Goal: Task Accomplishment & Management: Complete application form

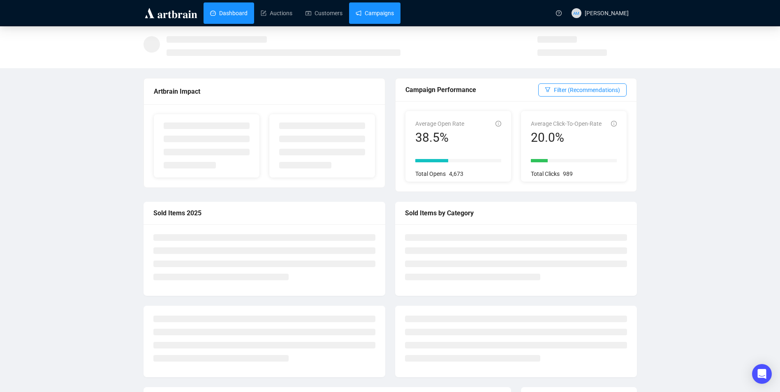
click at [384, 15] on link "Campaigns" at bounding box center [375, 12] width 38 height 21
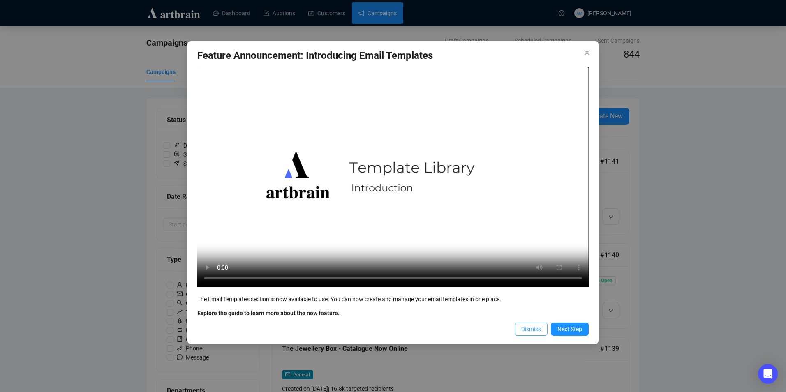
click at [525, 331] on span "Dismiss" at bounding box center [531, 329] width 20 height 9
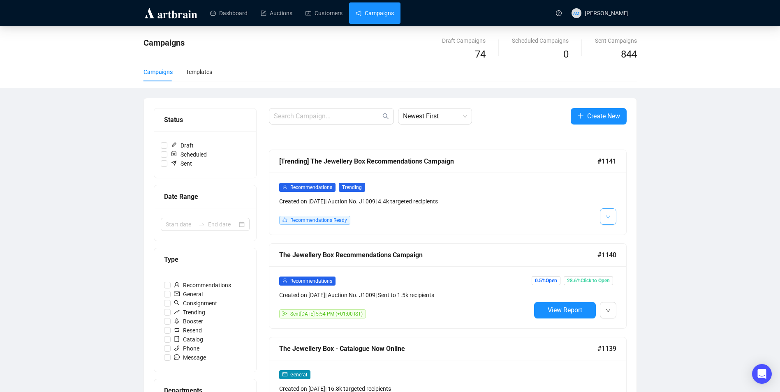
click at [611, 220] on button "button" at bounding box center [608, 216] width 16 height 16
click at [624, 231] on span "Edit" at bounding box center [621, 234] width 10 height 7
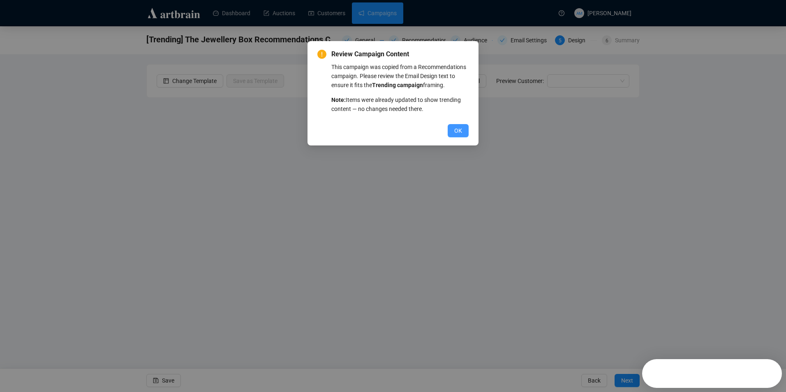
click at [459, 130] on span "OK" at bounding box center [458, 130] width 8 height 9
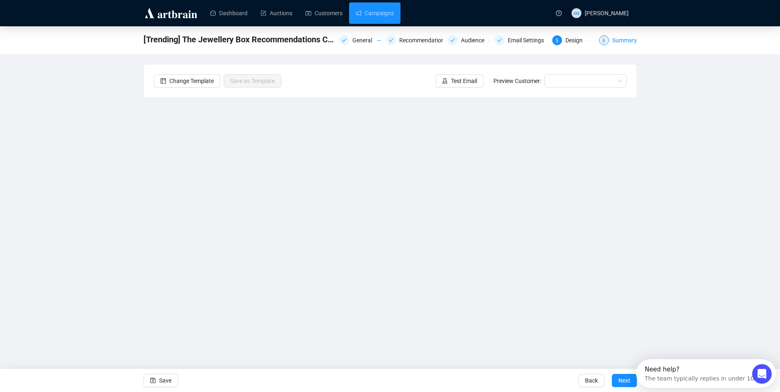
click at [607, 42] on div "6" at bounding box center [604, 40] width 10 height 10
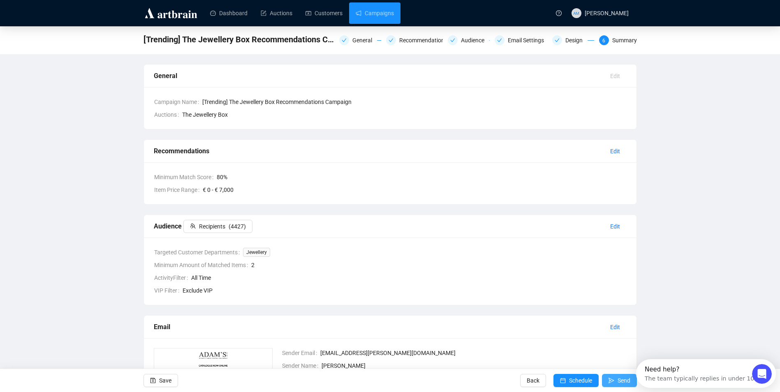
click at [616, 381] on button "Send" at bounding box center [619, 380] width 35 height 13
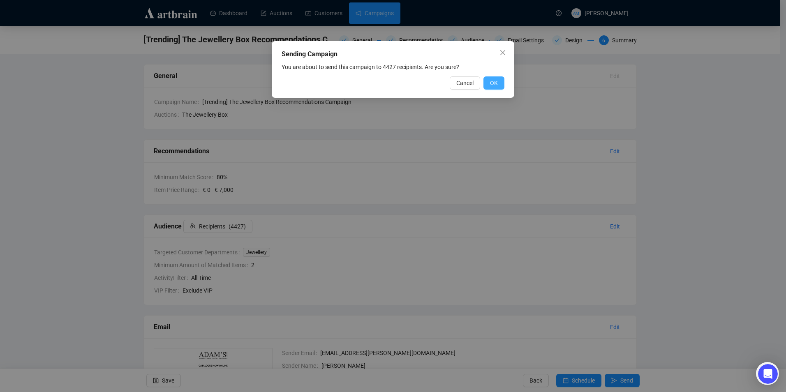
click at [492, 80] on span "OK" at bounding box center [494, 83] width 8 height 9
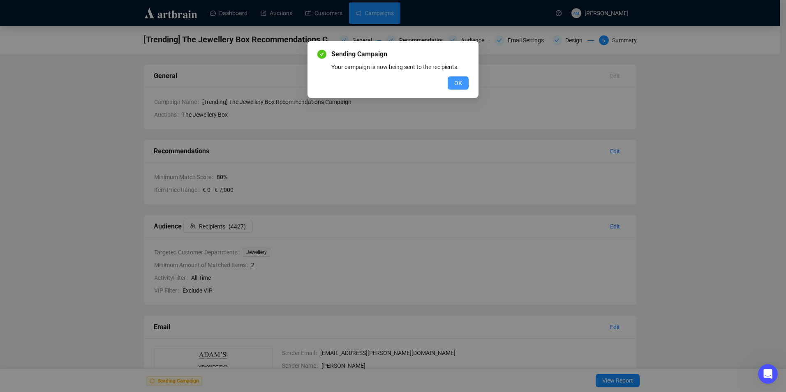
click at [460, 79] on span "OK" at bounding box center [458, 83] width 8 height 9
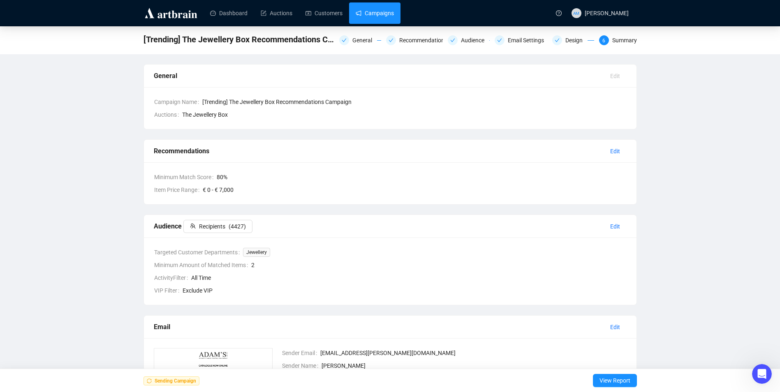
click at [385, 13] on link "Campaigns" at bounding box center [375, 12] width 38 height 21
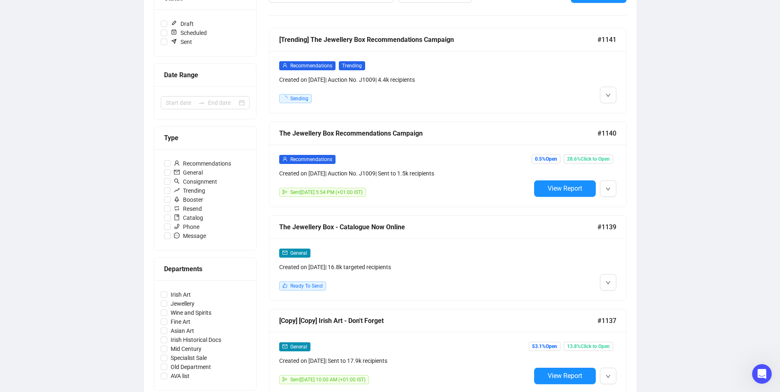
scroll to position [123, 0]
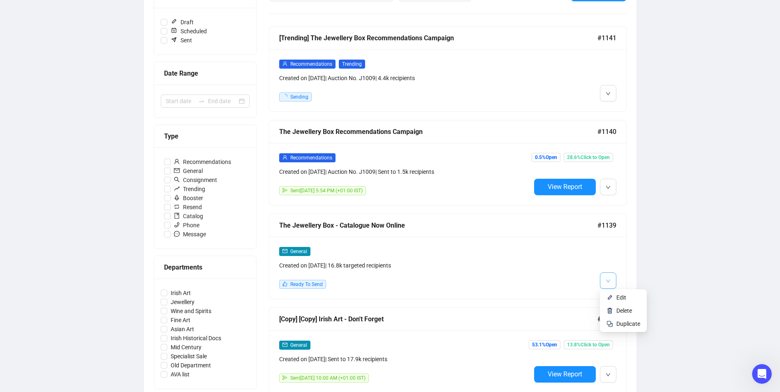
click at [609, 281] on icon "down" at bounding box center [608, 281] width 5 height 5
click at [622, 299] on span "Edit" at bounding box center [621, 297] width 10 height 7
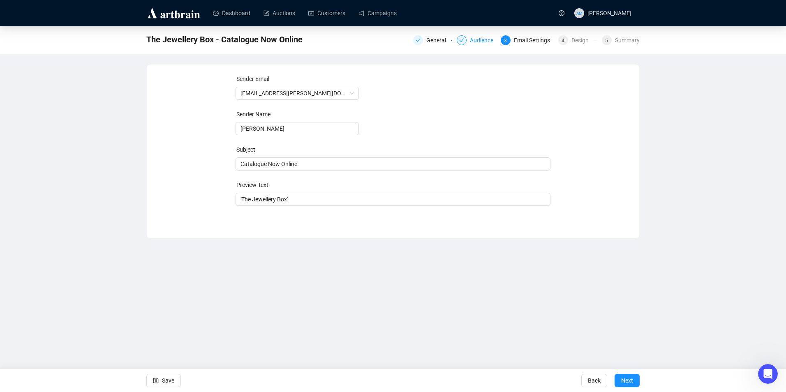
click at [488, 42] on div "Audience" at bounding box center [484, 40] width 28 height 10
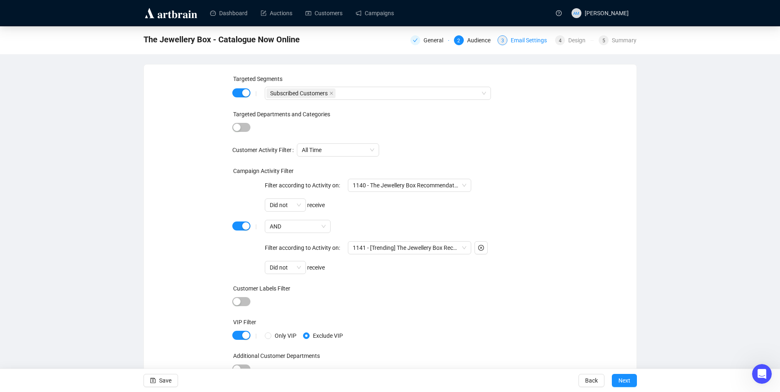
click at [522, 43] on div "Email Settings" at bounding box center [531, 40] width 41 height 10
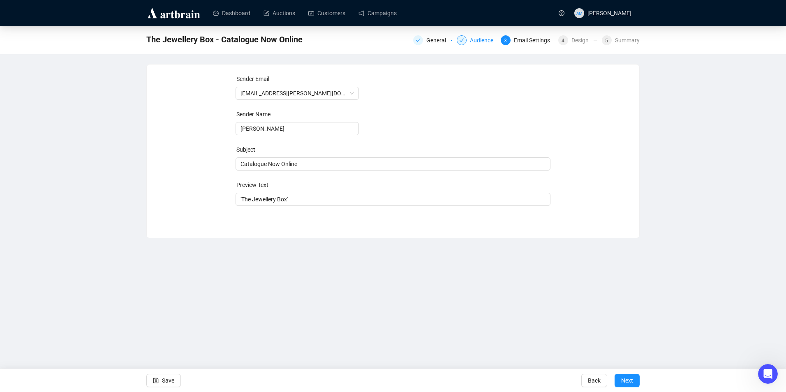
click at [472, 41] on div "Audience" at bounding box center [484, 40] width 28 height 10
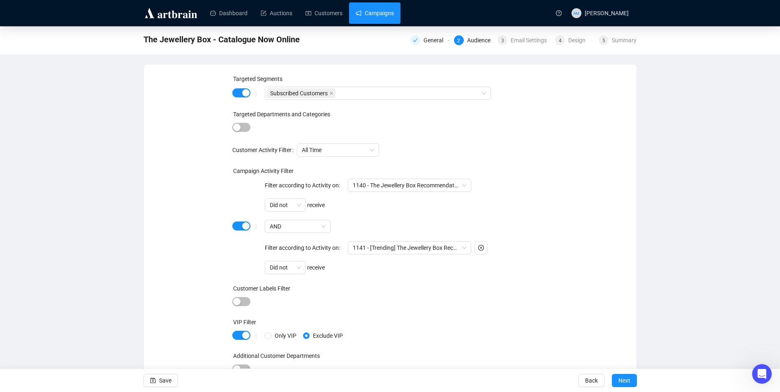
click at [385, 16] on link "Campaigns" at bounding box center [375, 12] width 38 height 21
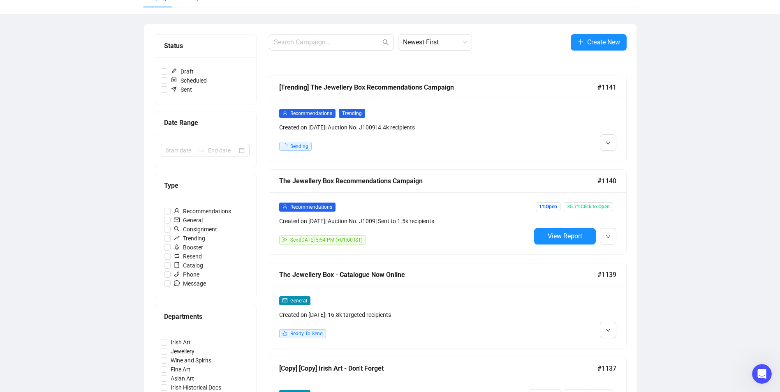
scroll to position [82, 0]
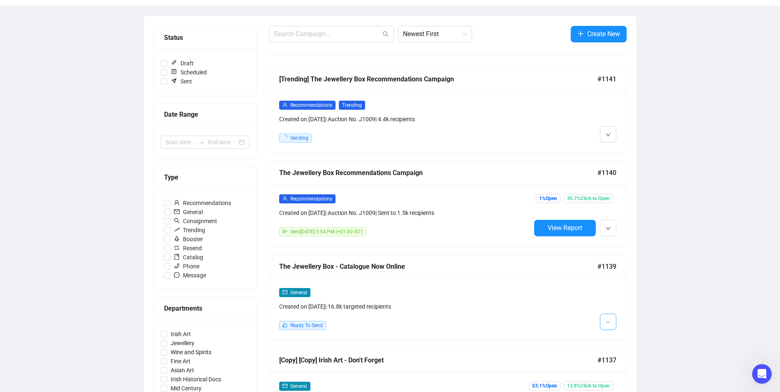
click at [607, 318] on span "button" at bounding box center [608, 322] width 5 height 10
click at [623, 339] on span "Edit" at bounding box center [621, 339] width 10 height 7
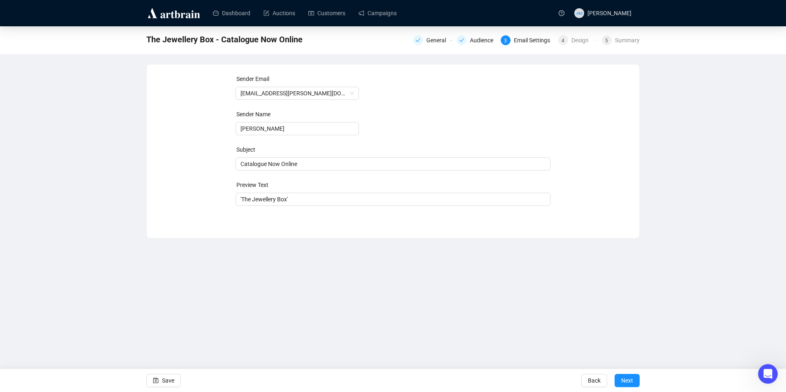
click at [610, 48] on div "The Jewellery Box - Catalogue Now Online General Audience 3 Email Settings 4 De…" at bounding box center [393, 40] width 786 height 28
click at [615, 40] on div "5 Summary" at bounding box center [621, 40] width 38 height 10
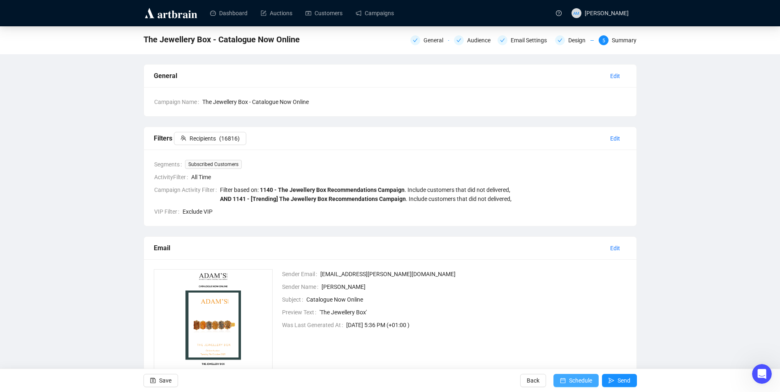
click at [583, 379] on span "Schedule" at bounding box center [580, 380] width 23 height 23
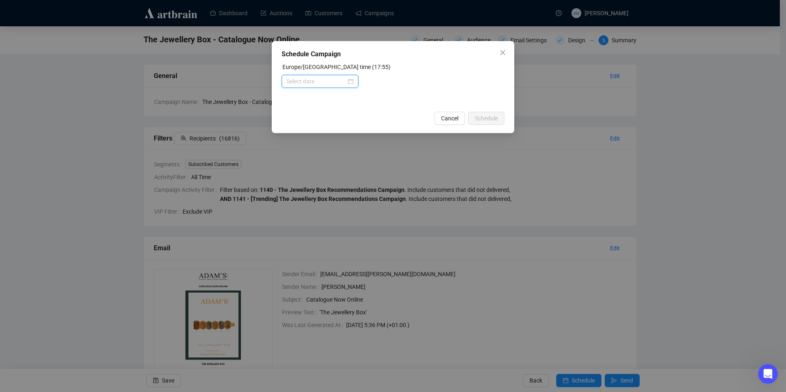
click at [327, 79] on input at bounding box center [317, 81] width 60 height 9
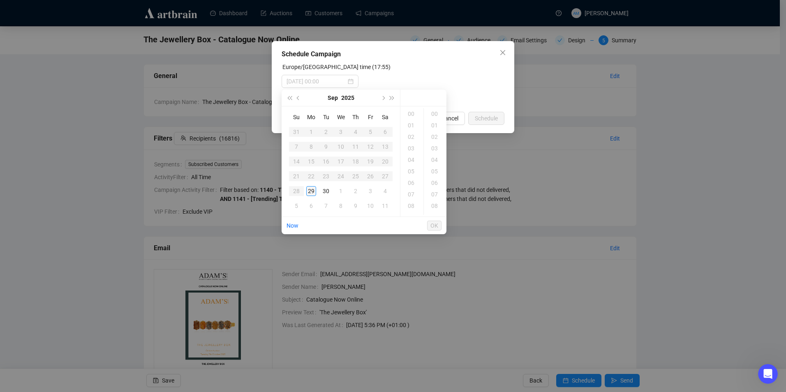
click at [312, 188] on div "29" at bounding box center [311, 191] width 10 height 10
click at [413, 114] on div "18" at bounding box center [412, 114] width 20 height 12
click at [432, 200] on div "30" at bounding box center [436, 201] width 20 height 12
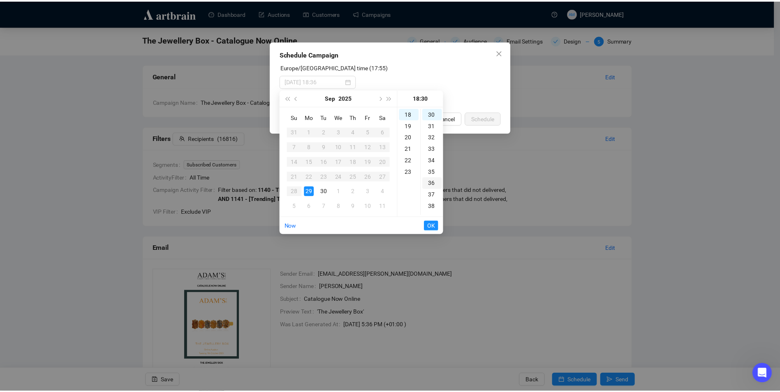
scroll to position [345, 0]
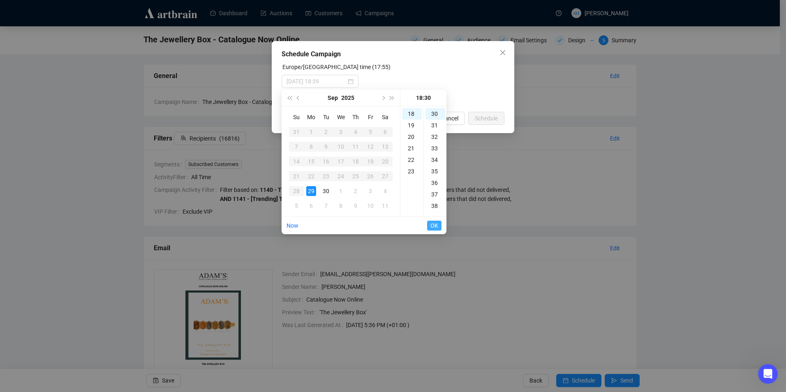
type input "[DATE] 18:30"
click at [436, 227] on span "OK" at bounding box center [435, 226] width 8 height 16
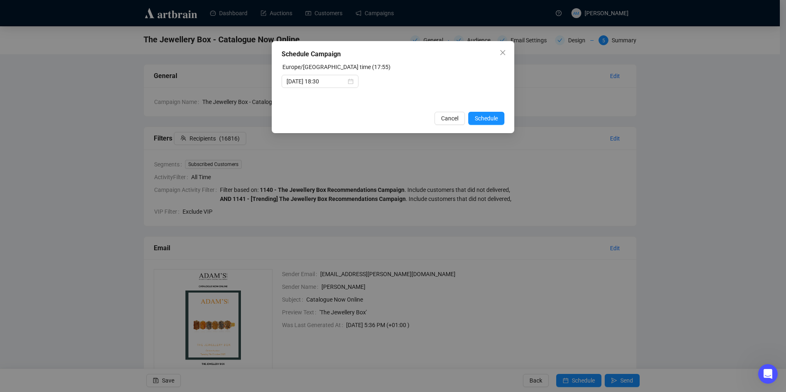
click at [496, 126] on div "Schedule Campaign [GEOGRAPHIC_DATA]/[GEOGRAPHIC_DATA] time (17:55) [DATE] 18:30…" at bounding box center [393, 87] width 243 height 92
click at [495, 122] on span "Schedule" at bounding box center [486, 118] width 23 height 9
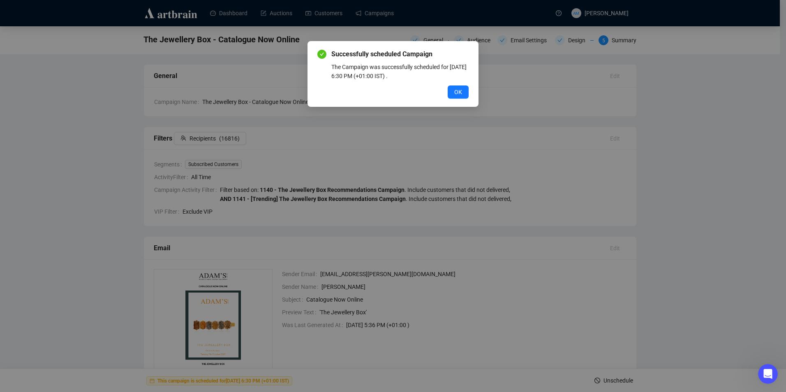
click at [460, 97] on button "OK" at bounding box center [458, 92] width 21 height 13
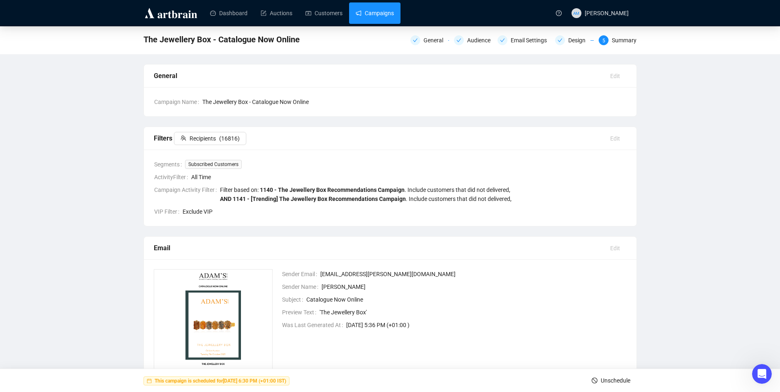
click at [377, 18] on link "Campaigns" at bounding box center [375, 12] width 38 height 21
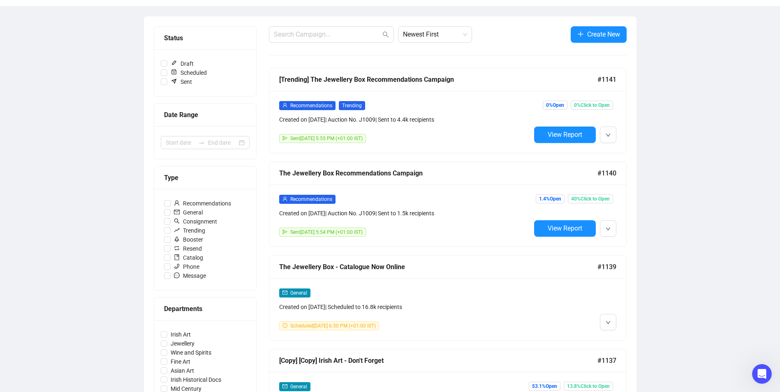
scroll to position [82, 0]
